Goal: Navigation & Orientation: Find specific page/section

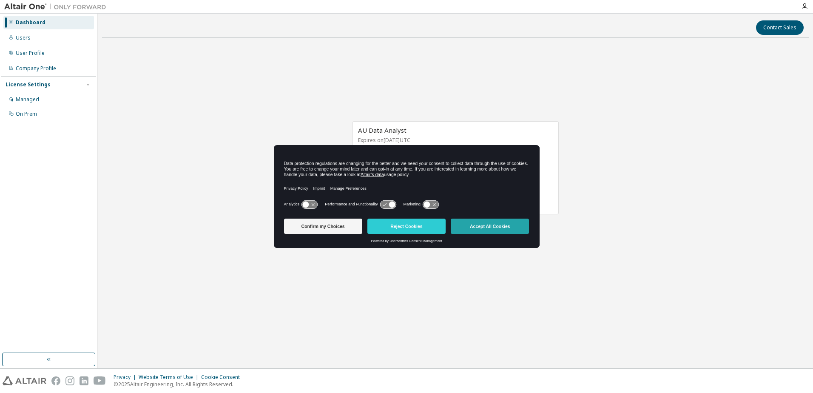
click at [490, 227] on button "Accept All Cookies" at bounding box center [490, 226] width 78 height 15
